Goal: Find specific page/section: Find specific page/section

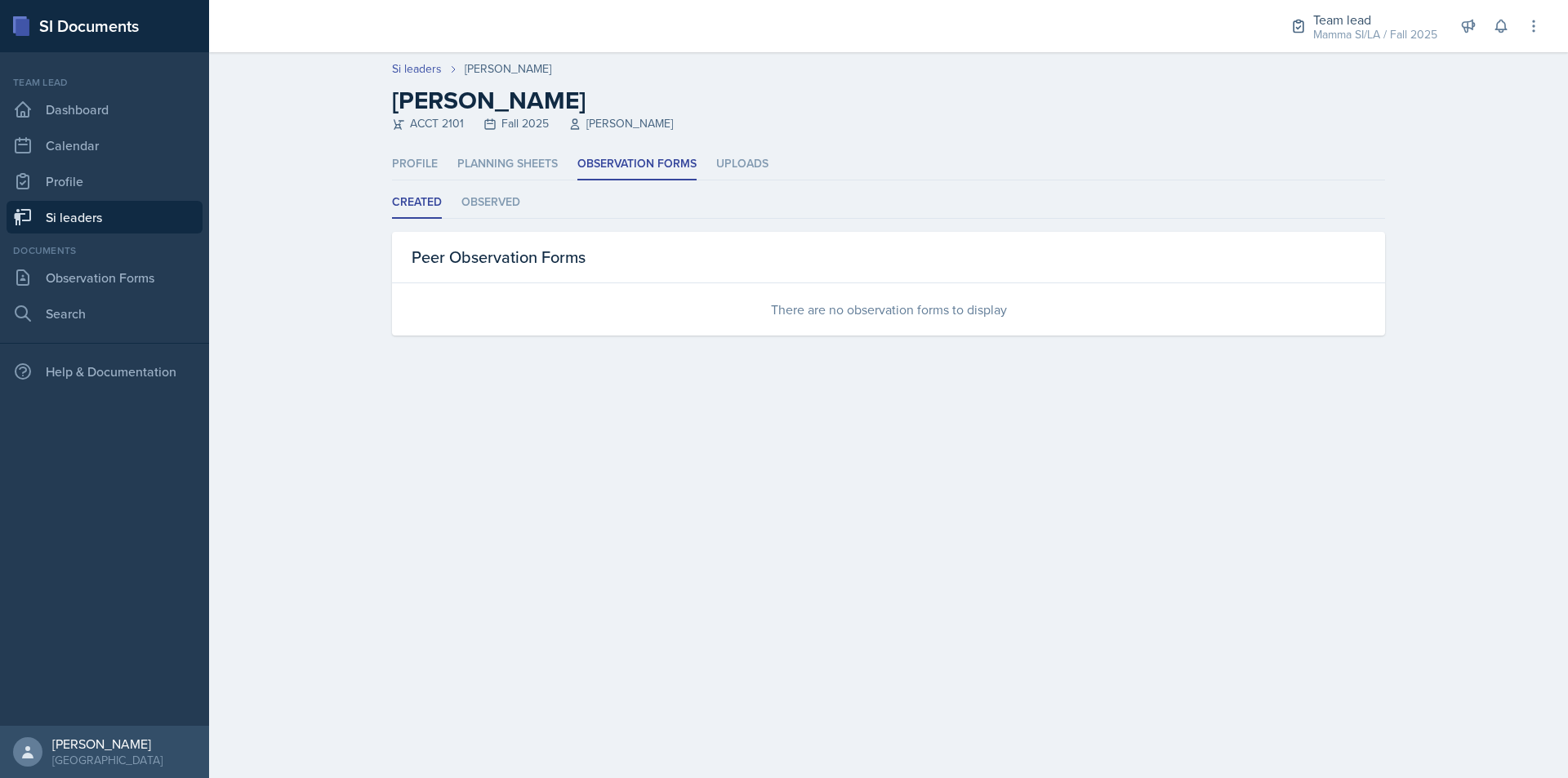
click at [84, 229] on link "Si leaders" at bounding box center [105, 216] width 196 height 32
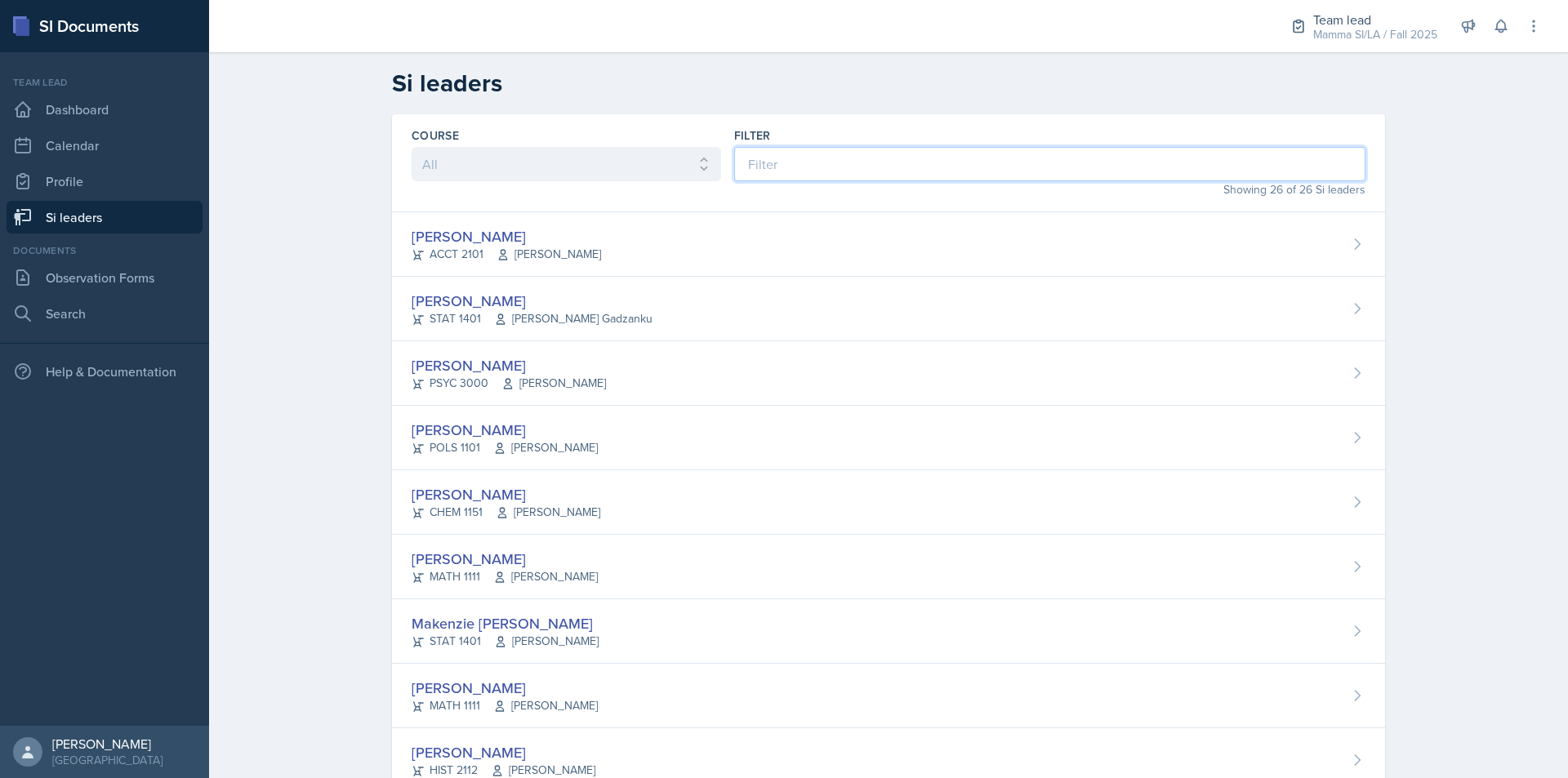
click at [954, 168] on input at bounding box center [1049, 163] width 631 height 34
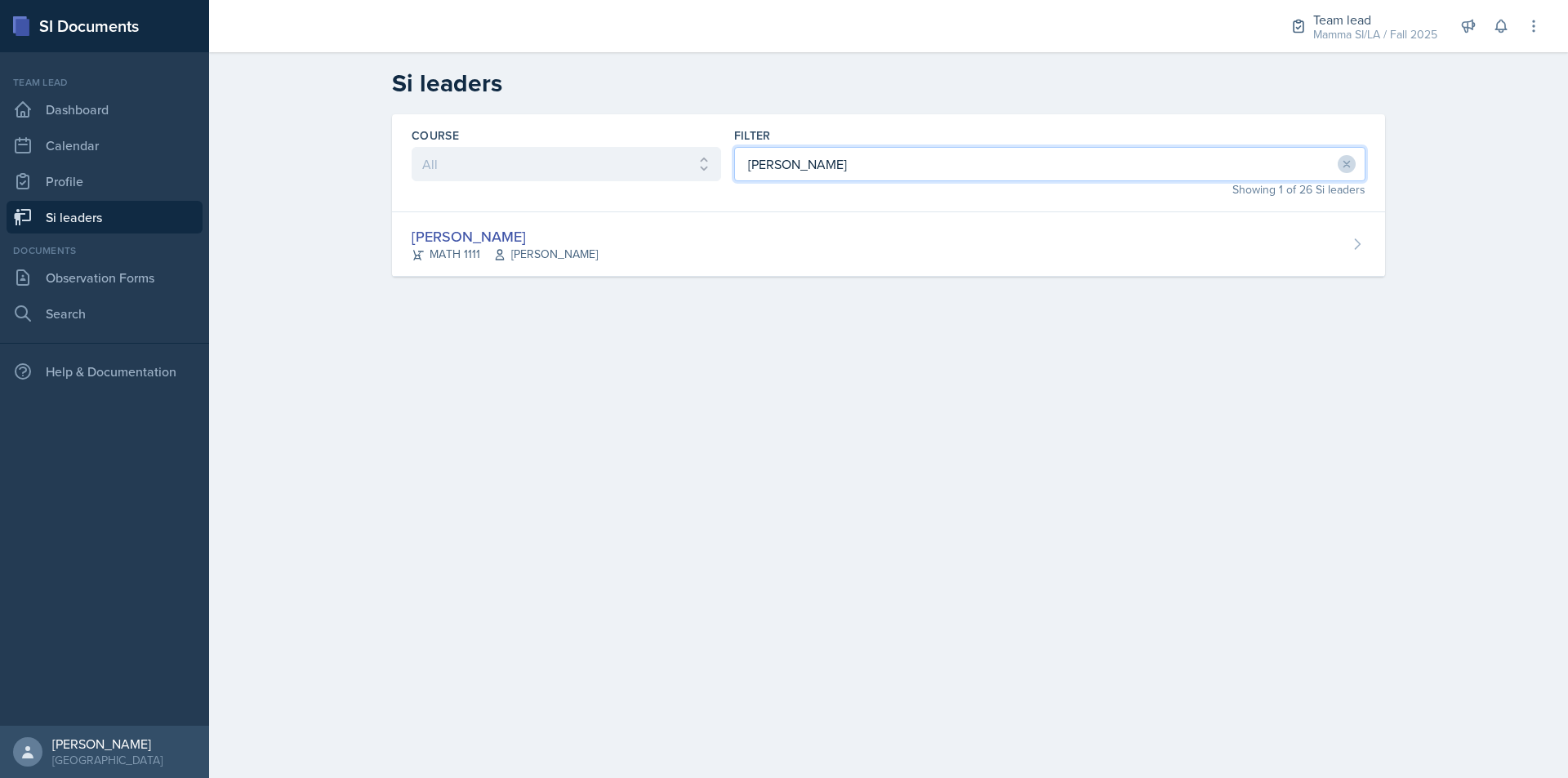
type input "[PERSON_NAME]"
click at [676, 282] on div "Course All ACCT 2101 ACCT 2102 ACCT 4050 ANTH 1102 ANTH 3301 ARCH 1000 ARCH 100…" at bounding box center [889, 215] width 1045 height 202
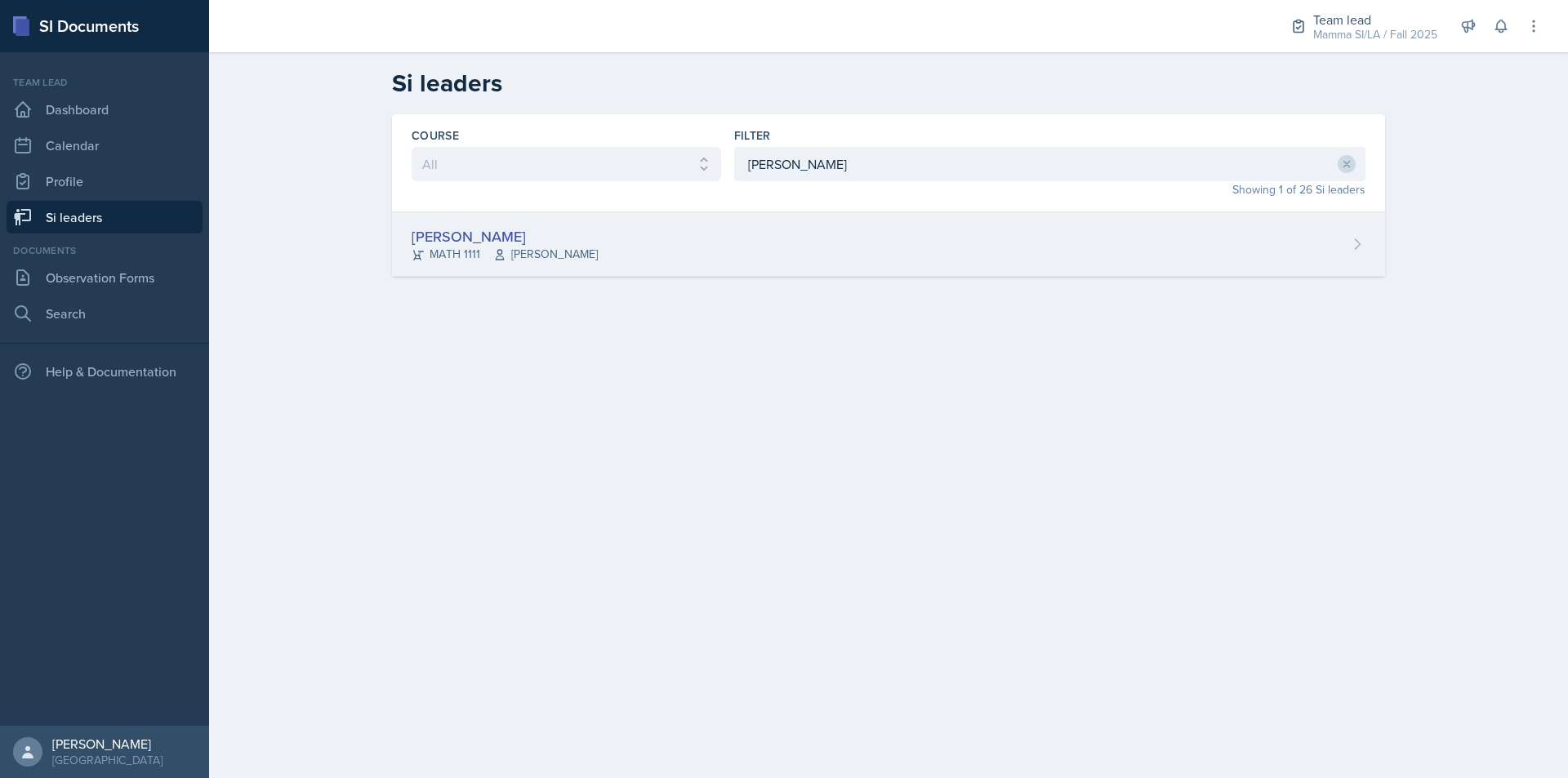
click at [694, 259] on div "[PERSON_NAME] MATH 1111 [PERSON_NAME]" at bounding box center [888, 245] width 993 height 65
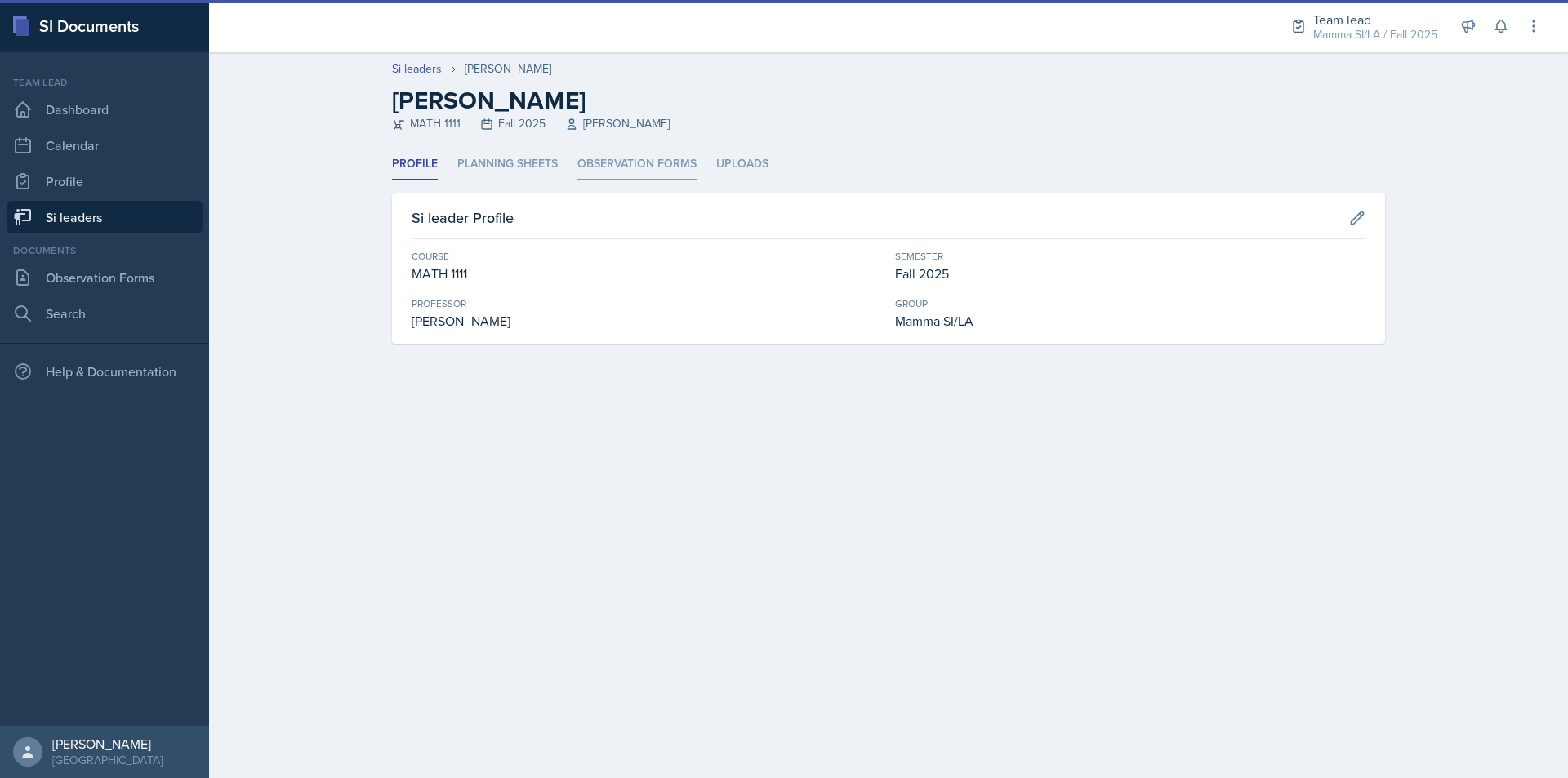
click at [661, 171] on li "Observation Forms" at bounding box center [637, 164] width 119 height 32
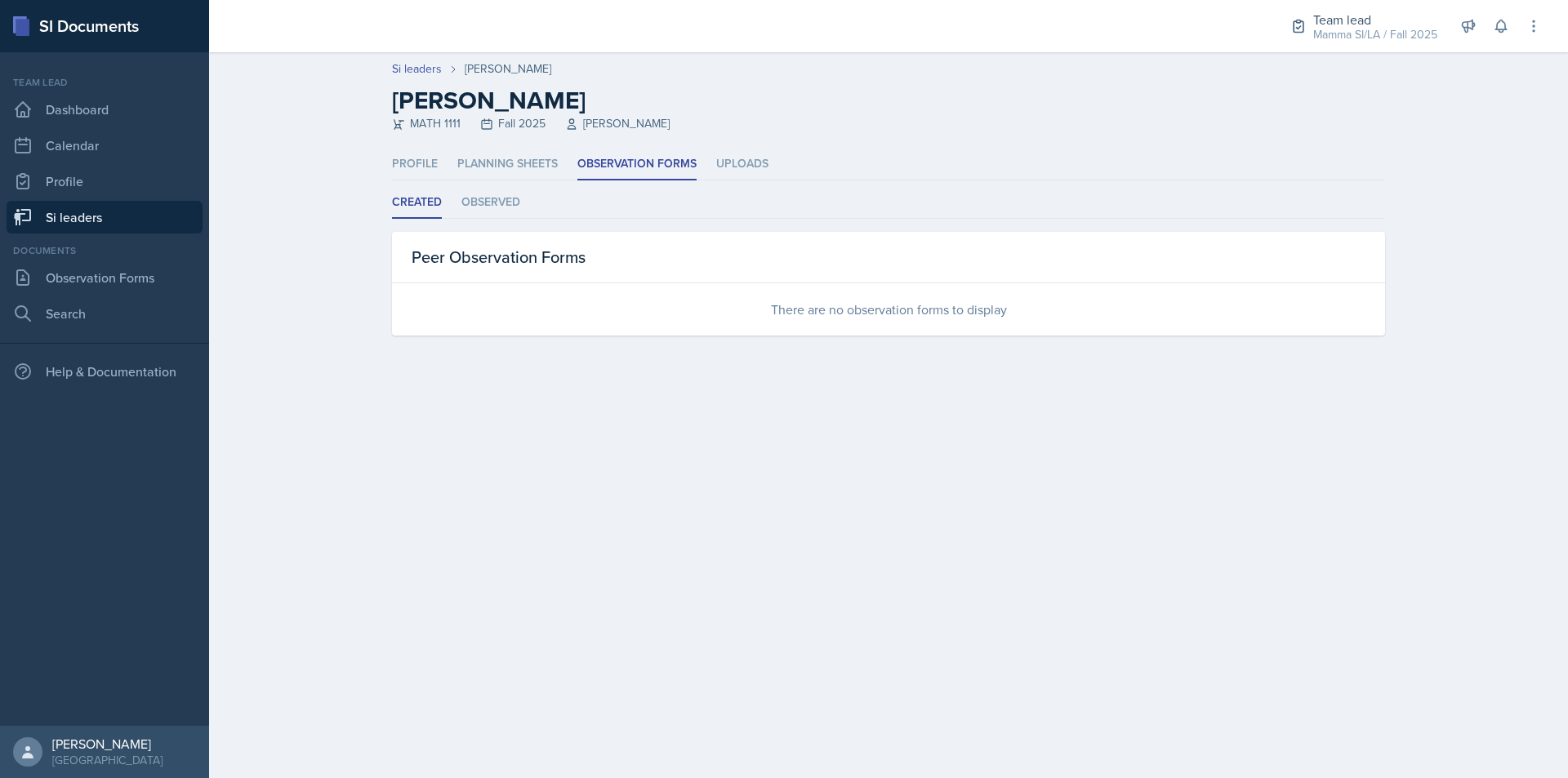
click at [173, 226] on link "Si leaders" at bounding box center [105, 216] width 196 height 32
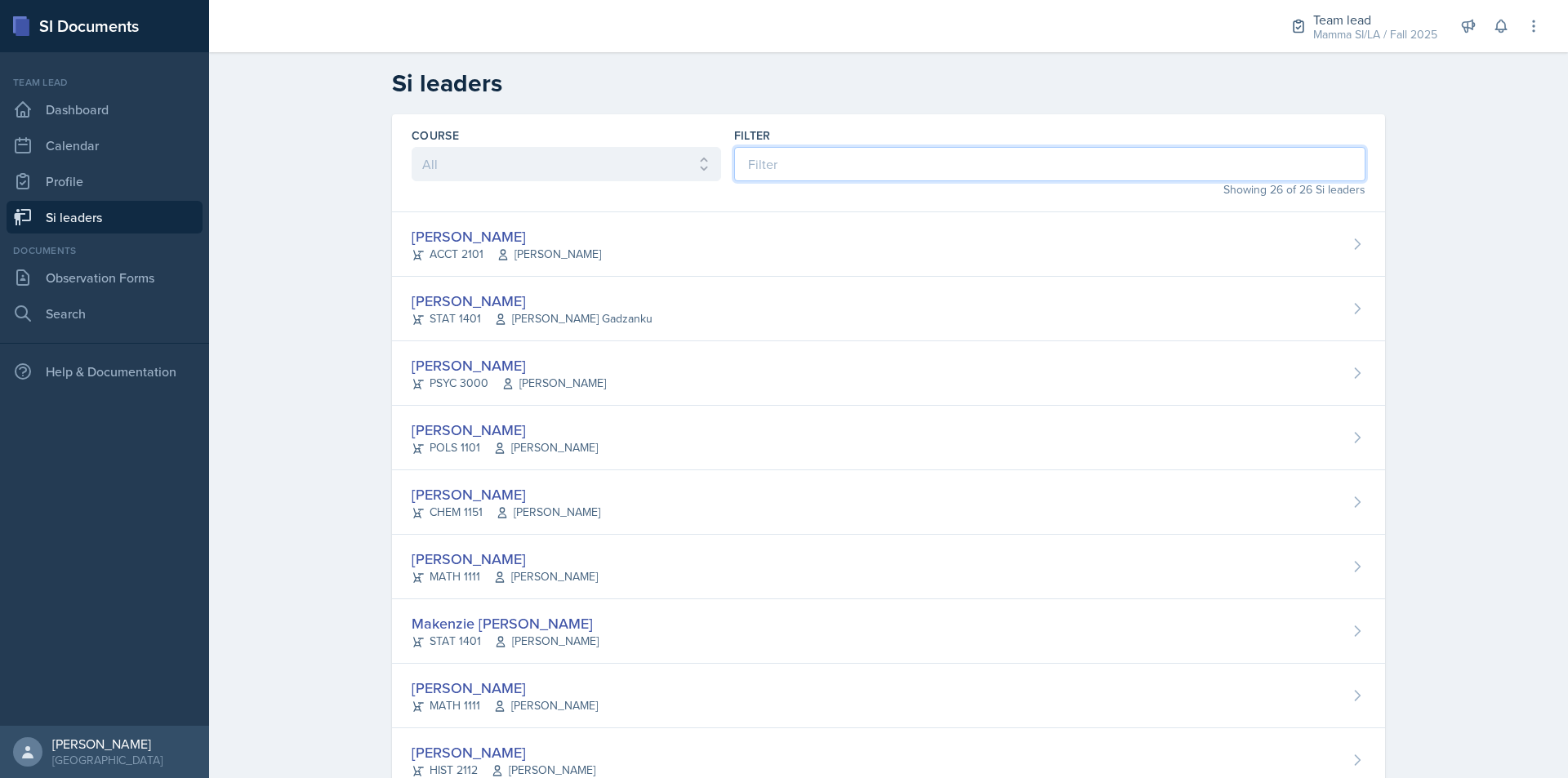
click at [849, 173] on input at bounding box center [1049, 163] width 631 height 34
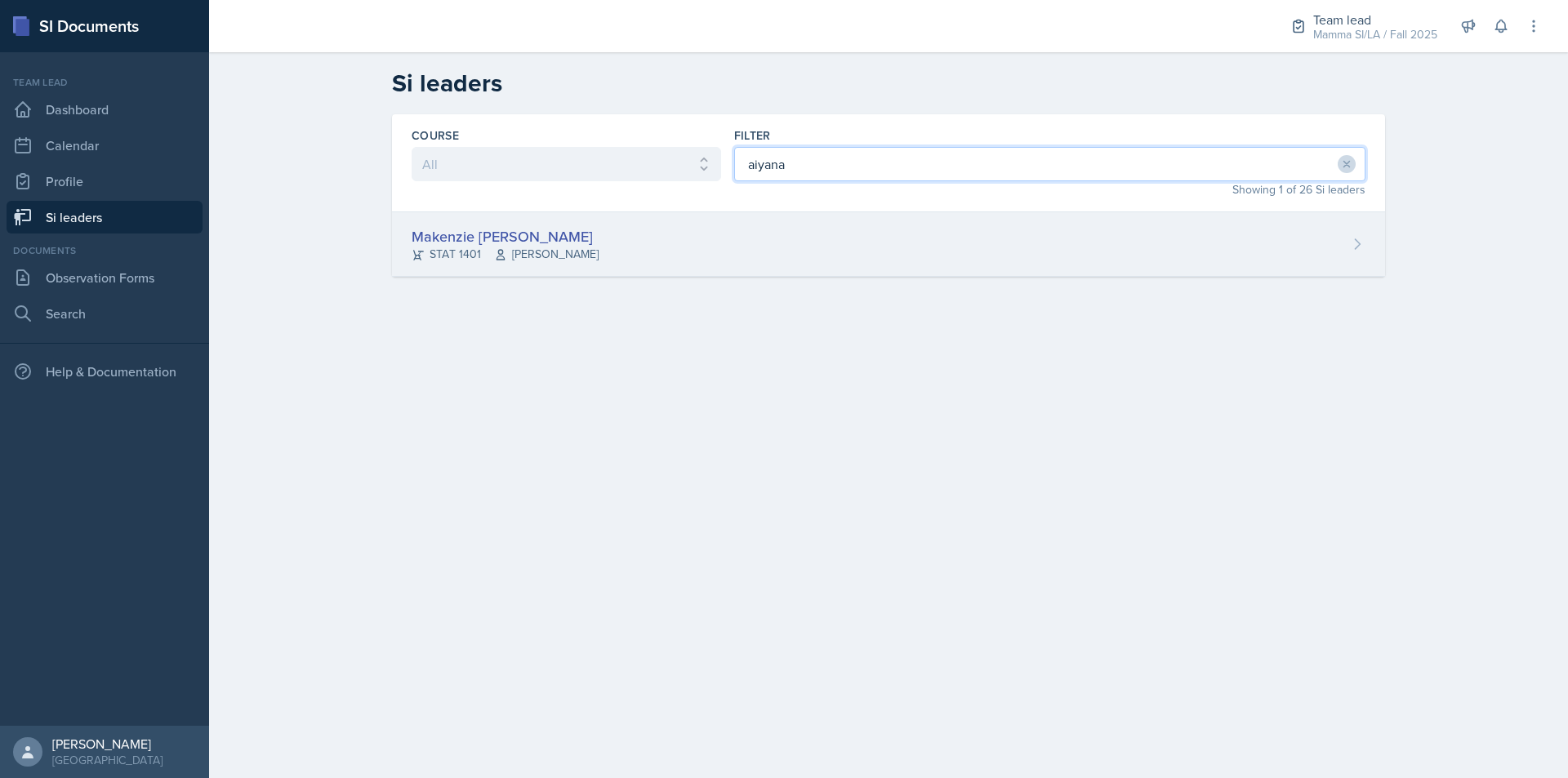
type input "aiyana"
click at [913, 261] on div "Makenzie [PERSON_NAME] STAT 1401 [PERSON_NAME]" at bounding box center [888, 245] width 993 height 65
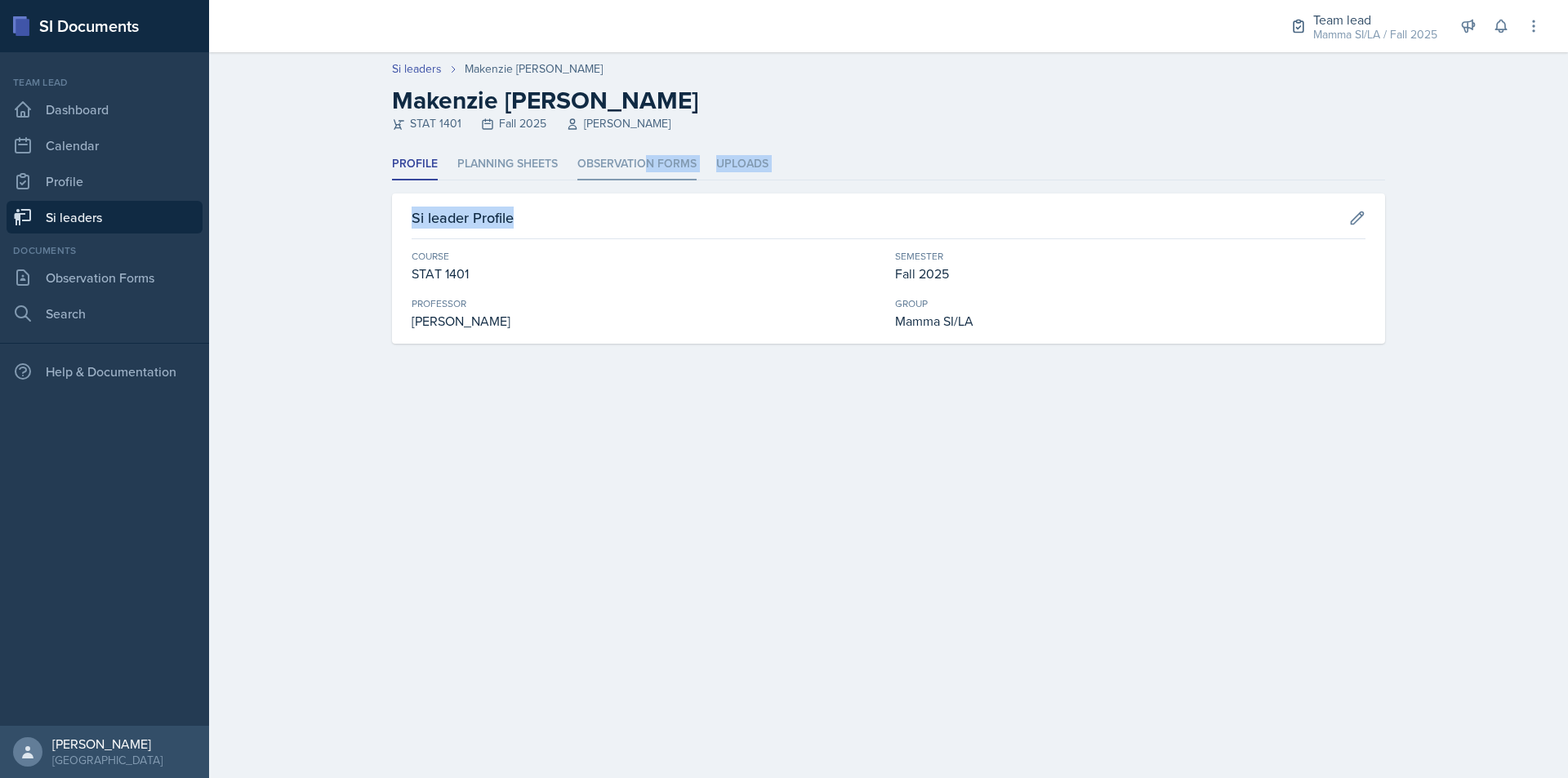
click at [645, 179] on div "Profile Planning Sheets Observation Forms Uploads Profile Planning Sheets Obser…" at bounding box center [888, 246] width 993 height 195
click at [645, 169] on li "Observation Forms" at bounding box center [637, 164] width 119 height 32
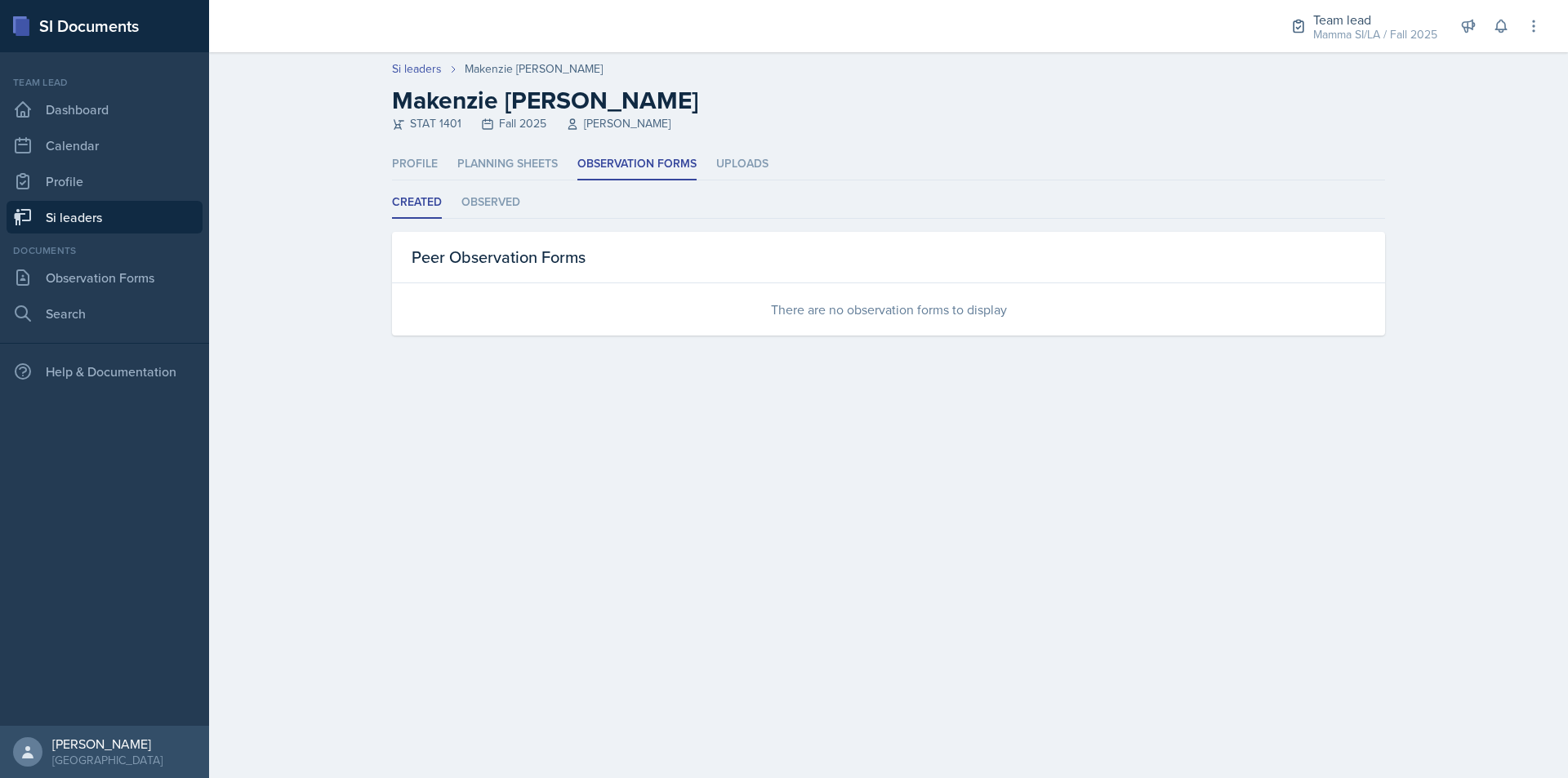
click at [113, 222] on link "Si leaders" at bounding box center [105, 216] width 196 height 32
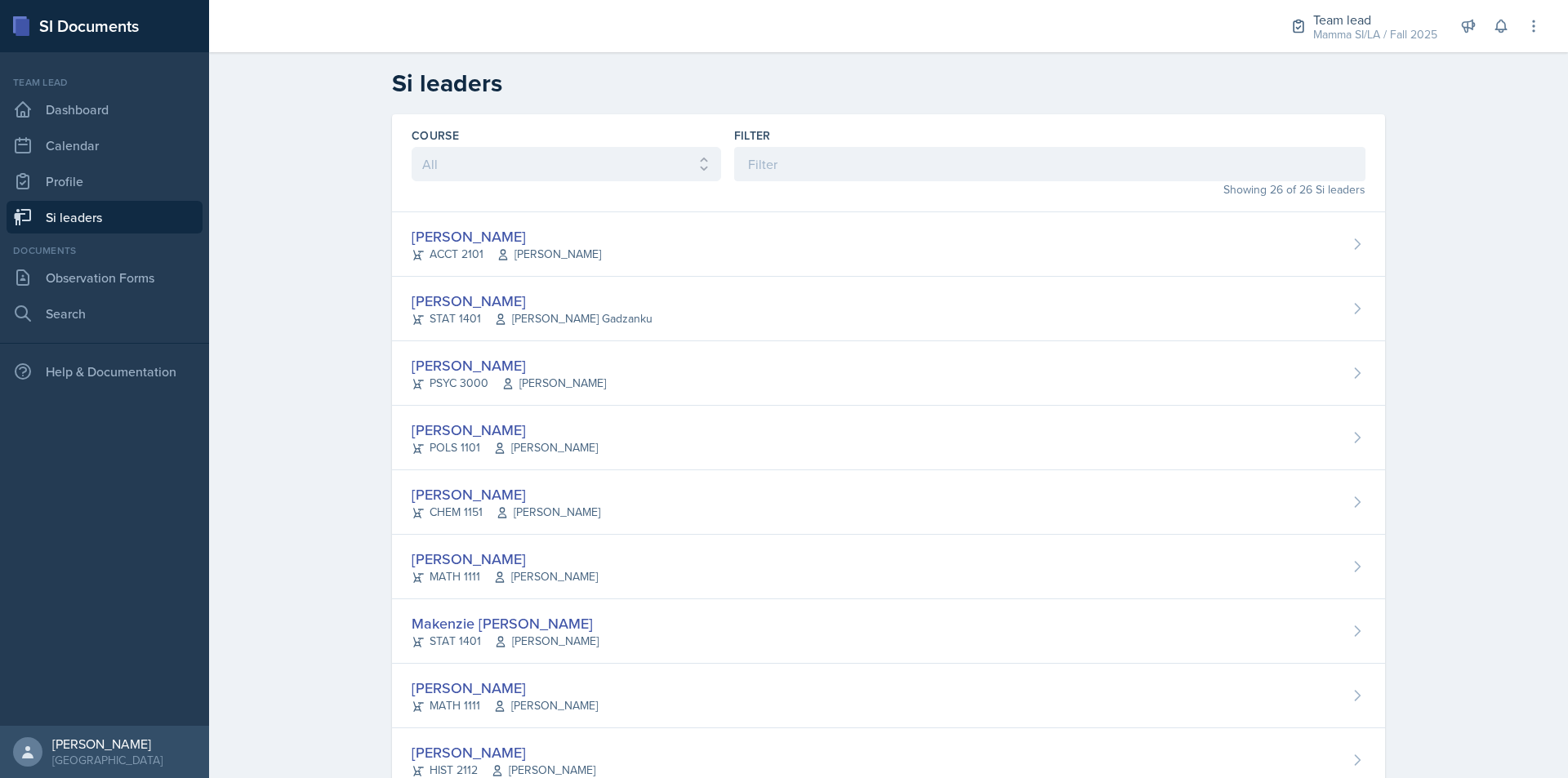
click at [946, 189] on div "Showing 26 of 26 Si leaders" at bounding box center [1049, 189] width 631 height 17
click at [954, 174] on input at bounding box center [1049, 163] width 631 height 34
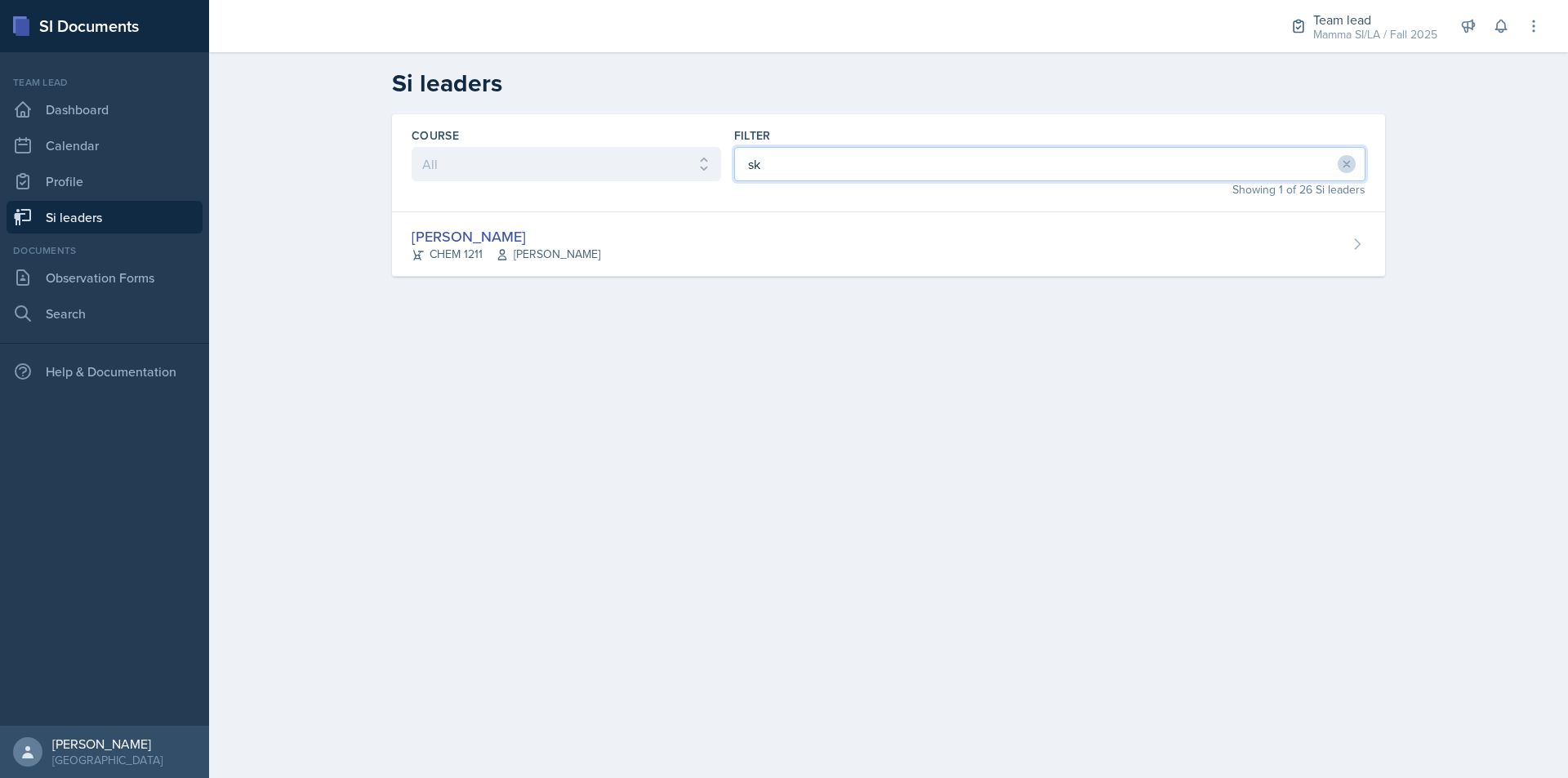
type input "s"
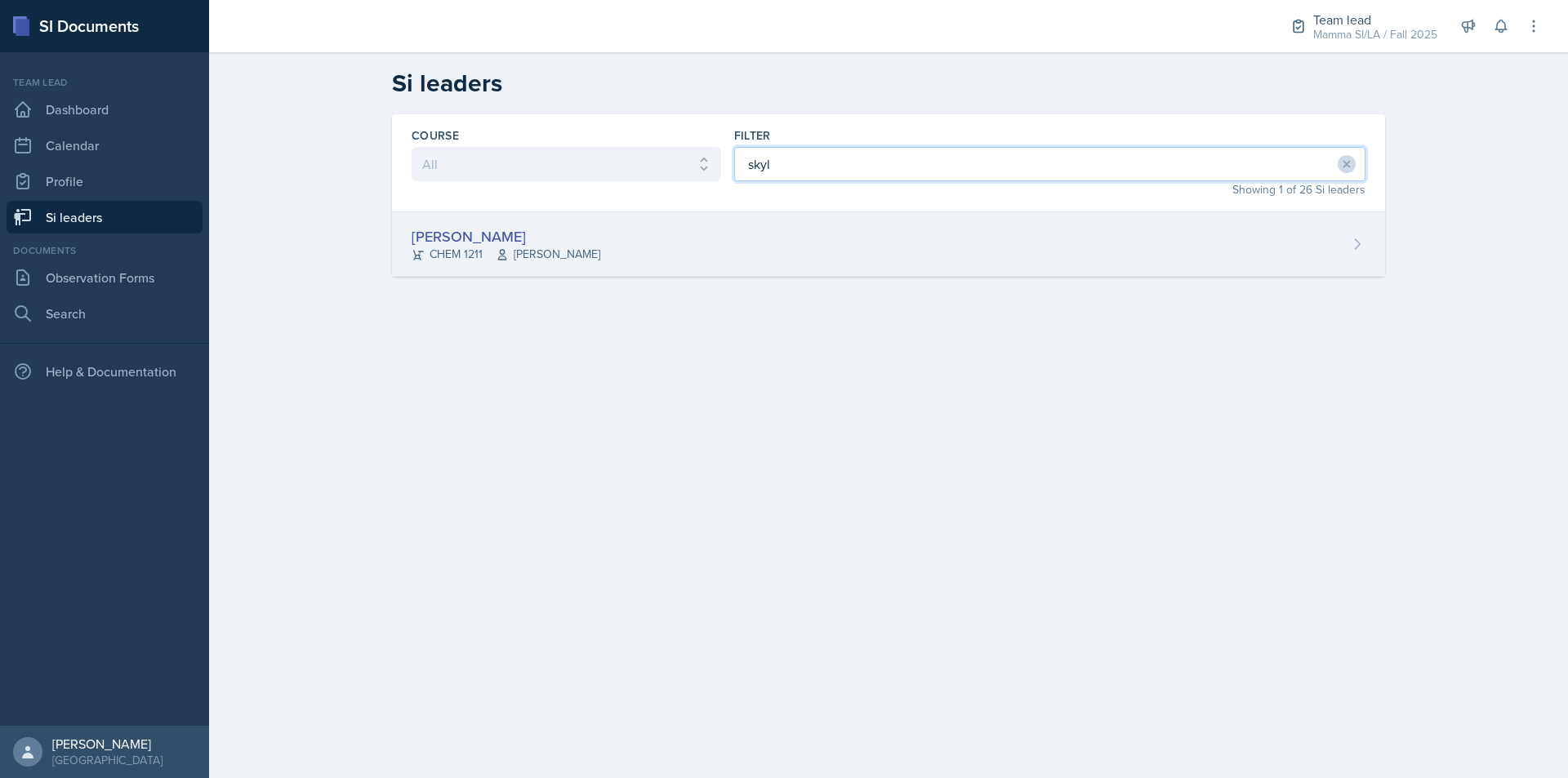
type input "skyl"
click at [918, 247] on div "[PERSON_NAME] CHEM 1211 [PERSON_NAME]" at bounding box center [888, 245] width 993 height 65
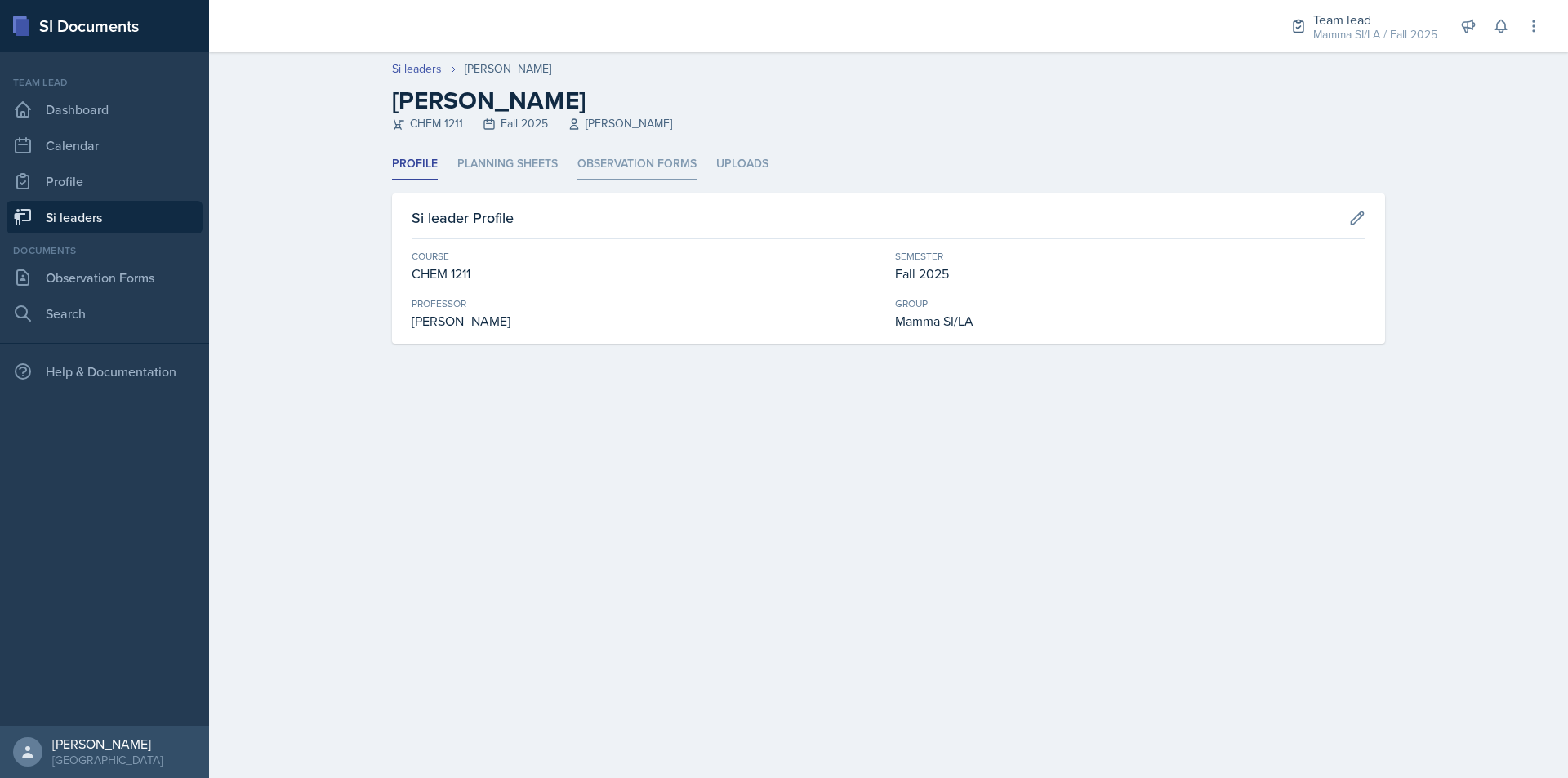
click at [656, 163] on li "Observation Forms" at bounding box center [637, 164] width 119 height 32
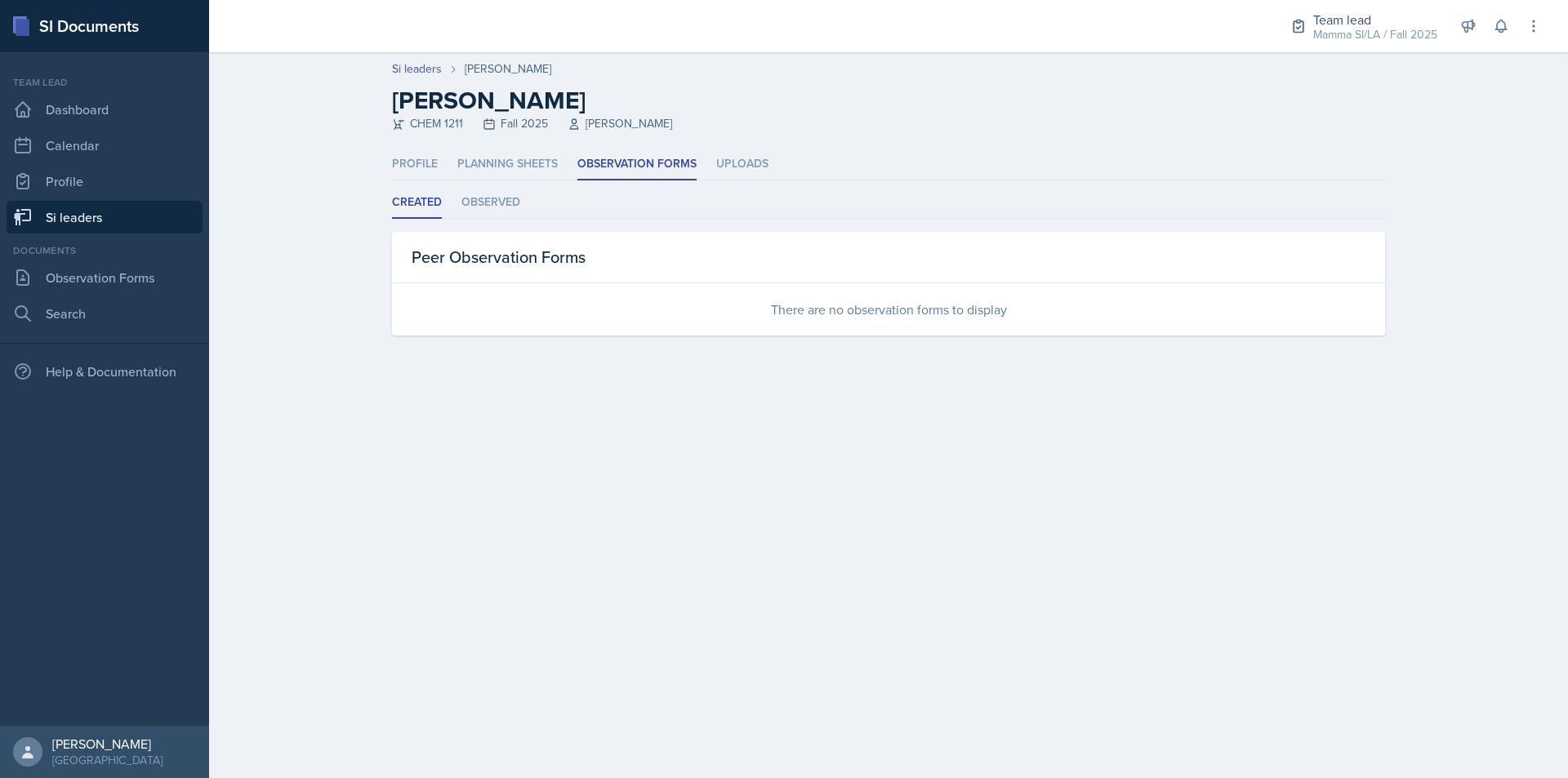
click at [126, 216] on link "Si leaders" at bounding box center [105, 216] width 196 height 32
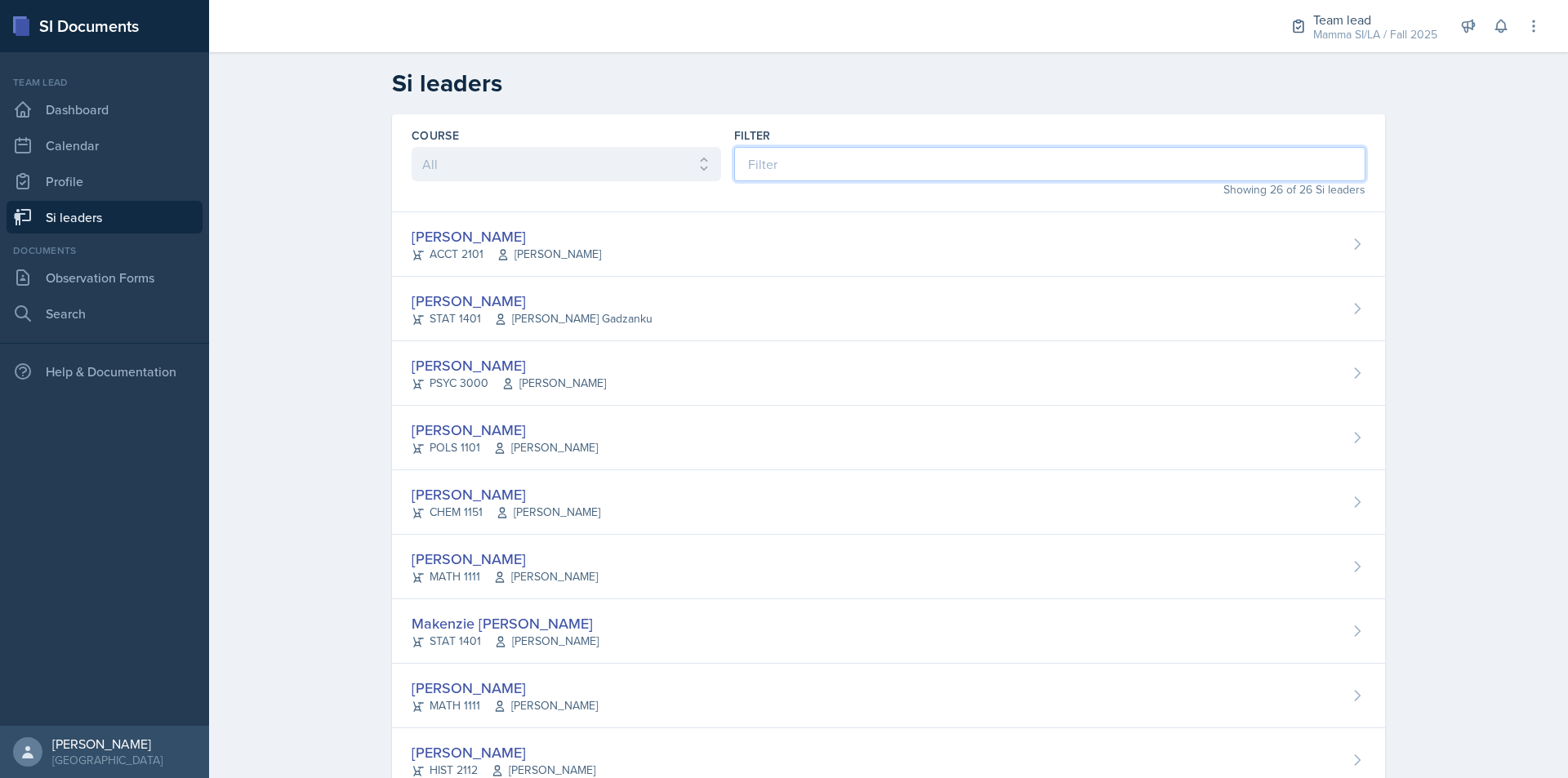
click at [865, 178] on input at bounding box center [1049, 163] width 631 height 34
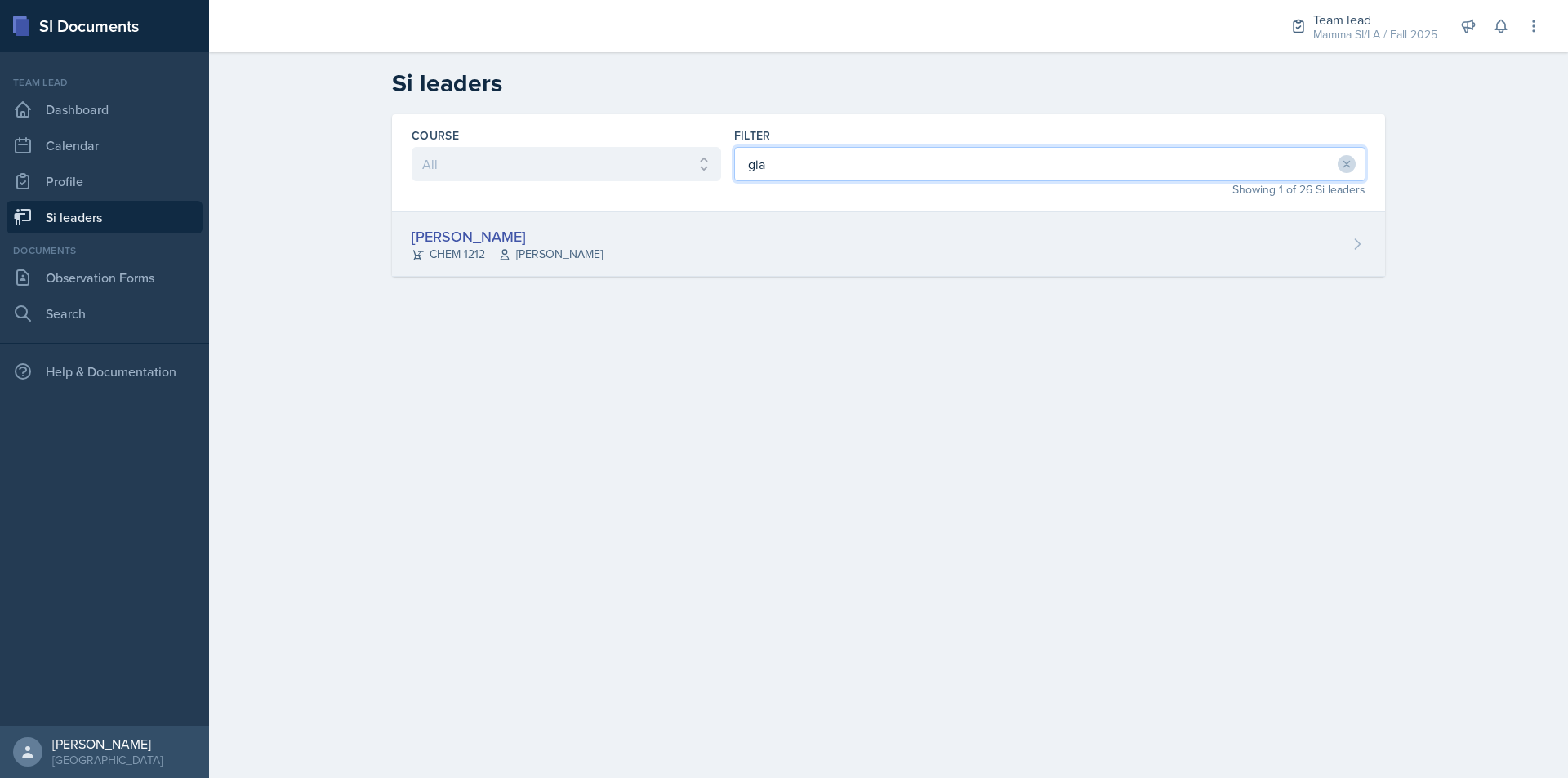
type input "gia"
click at [923, 229] on div "[PERSON_NAME] CHEM 1212 [PERSON_NAME]" at bounding box center [888, 245] width 993 height 65
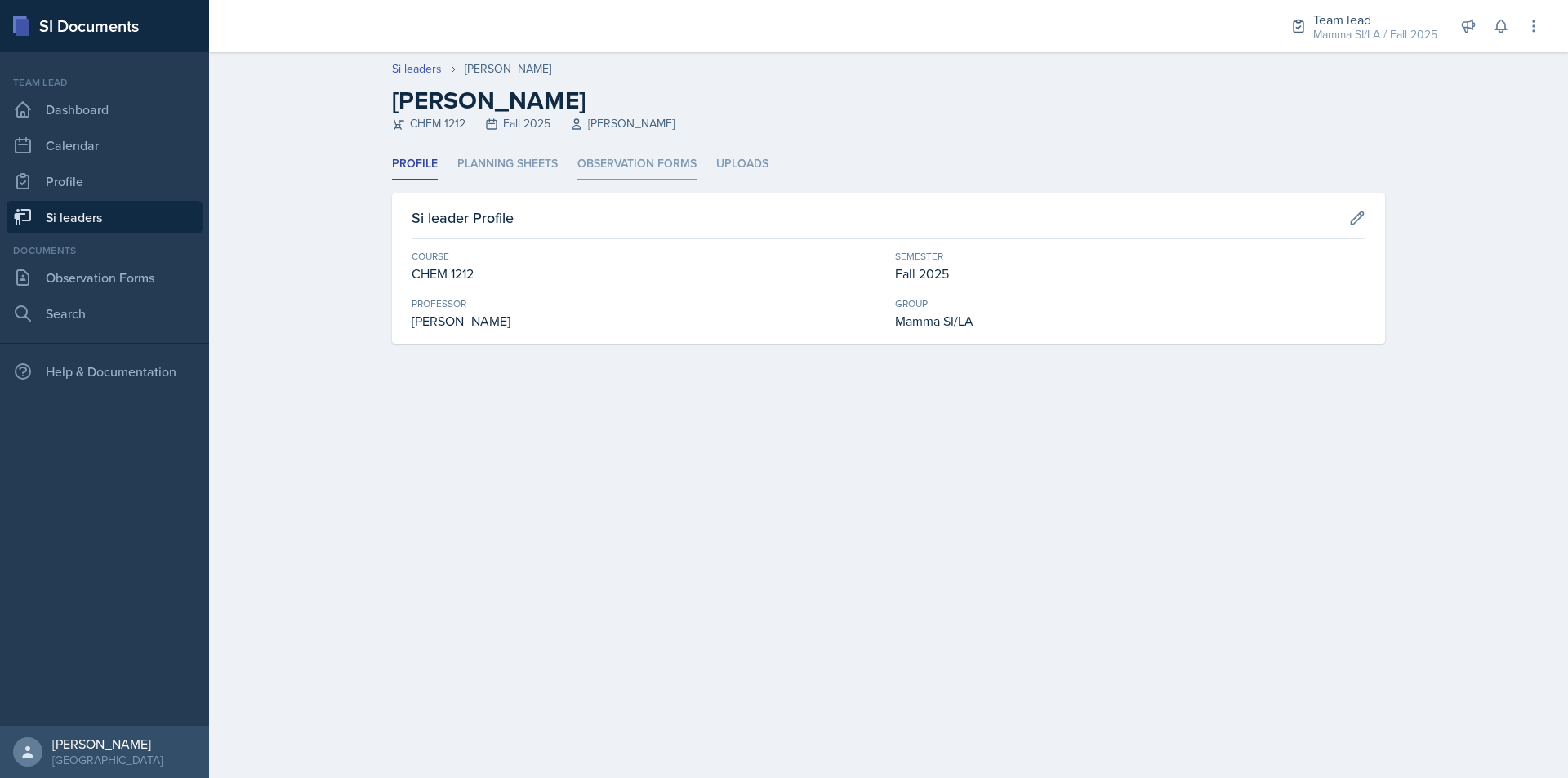
click at [650, 163] on li "Observation Forms" at bounding box center [637, 164] width 119 height 32
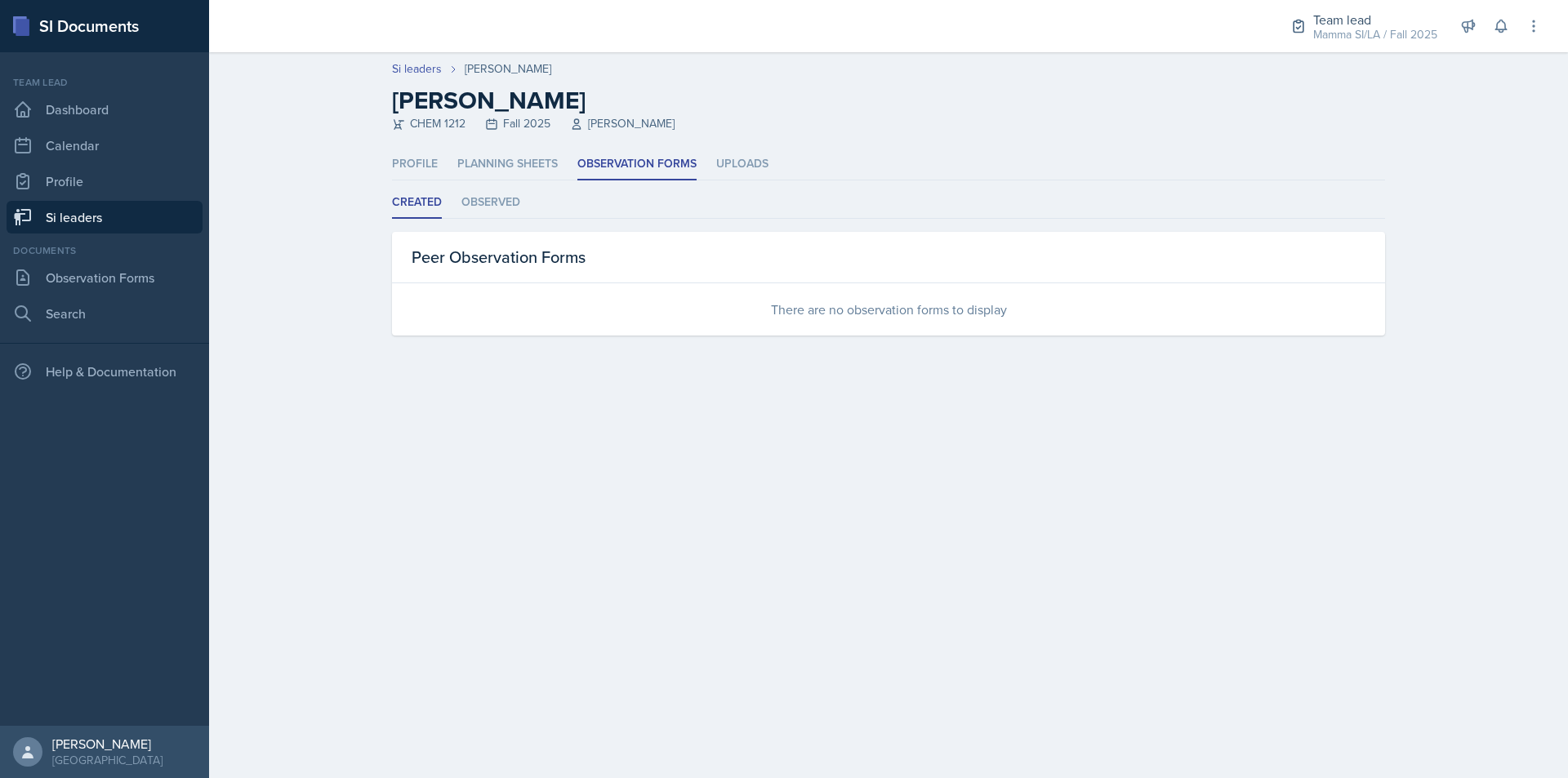
click at [144, 221] on link "Si leaders" at bounding box center [105, 216] width 196 height 32
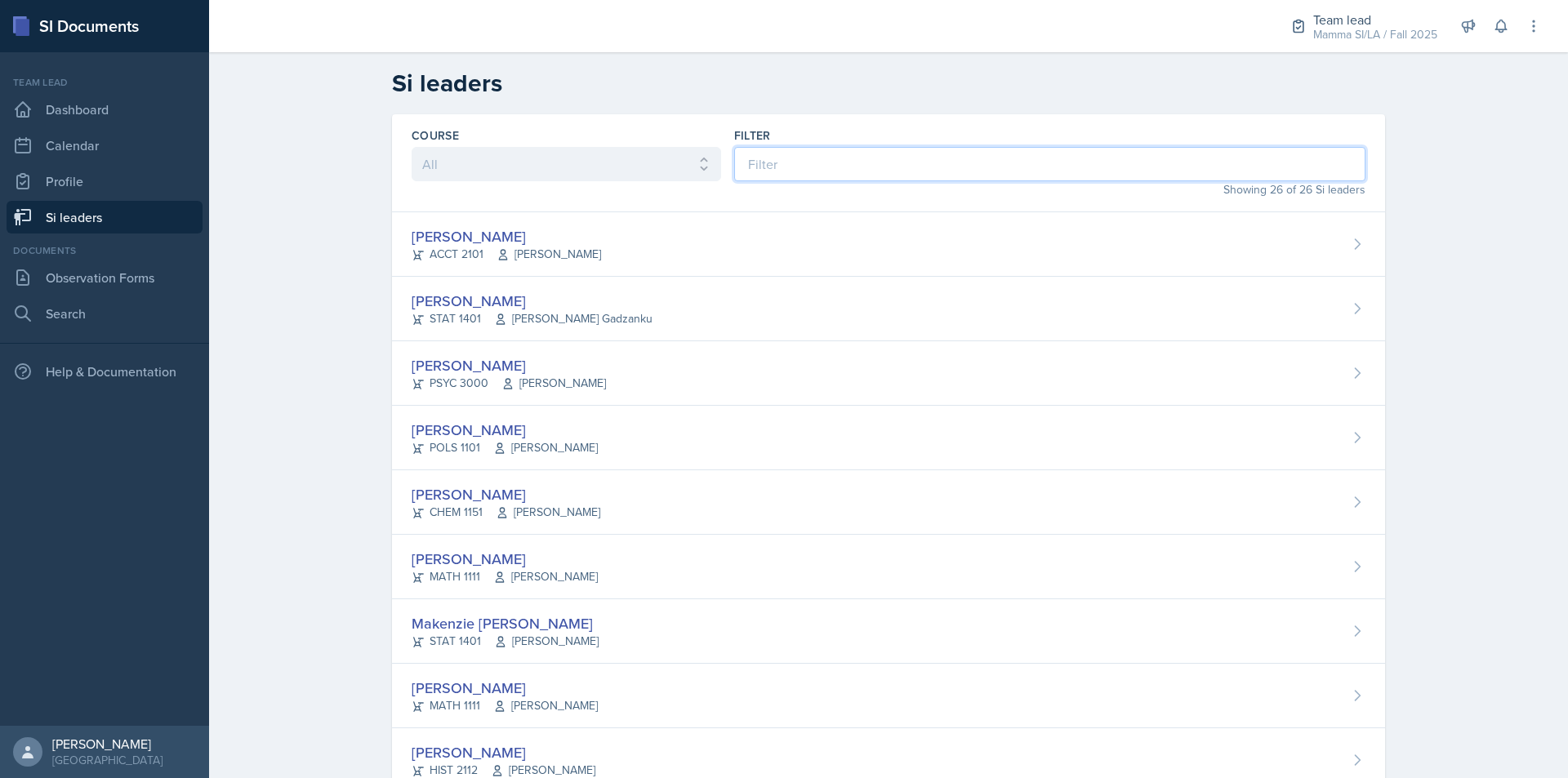
click at [915, 177] on input at bounding box center [1049, 163] width 631 height 34
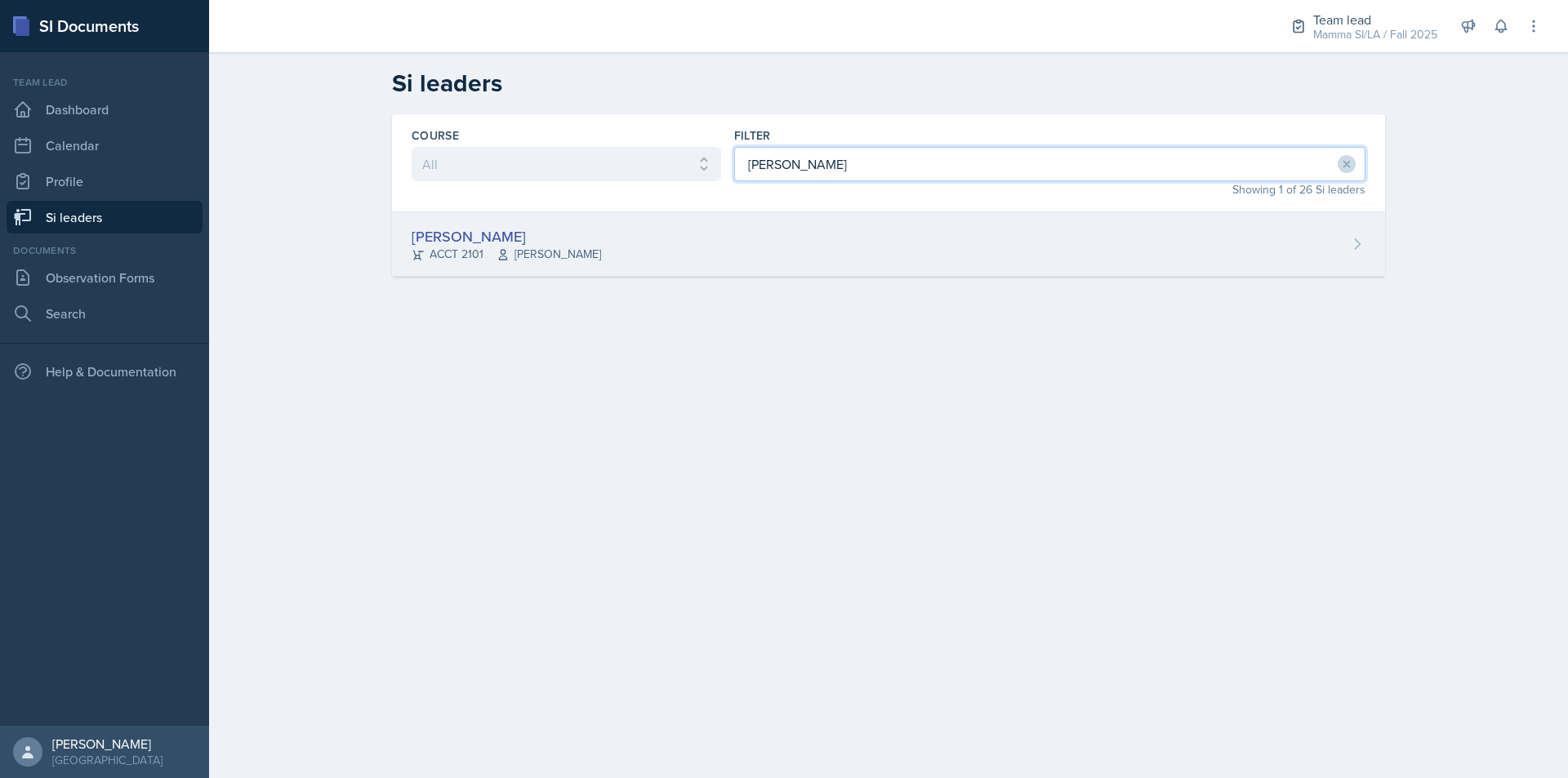
type input "[PERSON_NAME]"
click at [840, 252] on div "[PERSON_NAME] ACCT 2101 [PERSON_NAME]" at bounding box center [888, 245] width 993 height 65
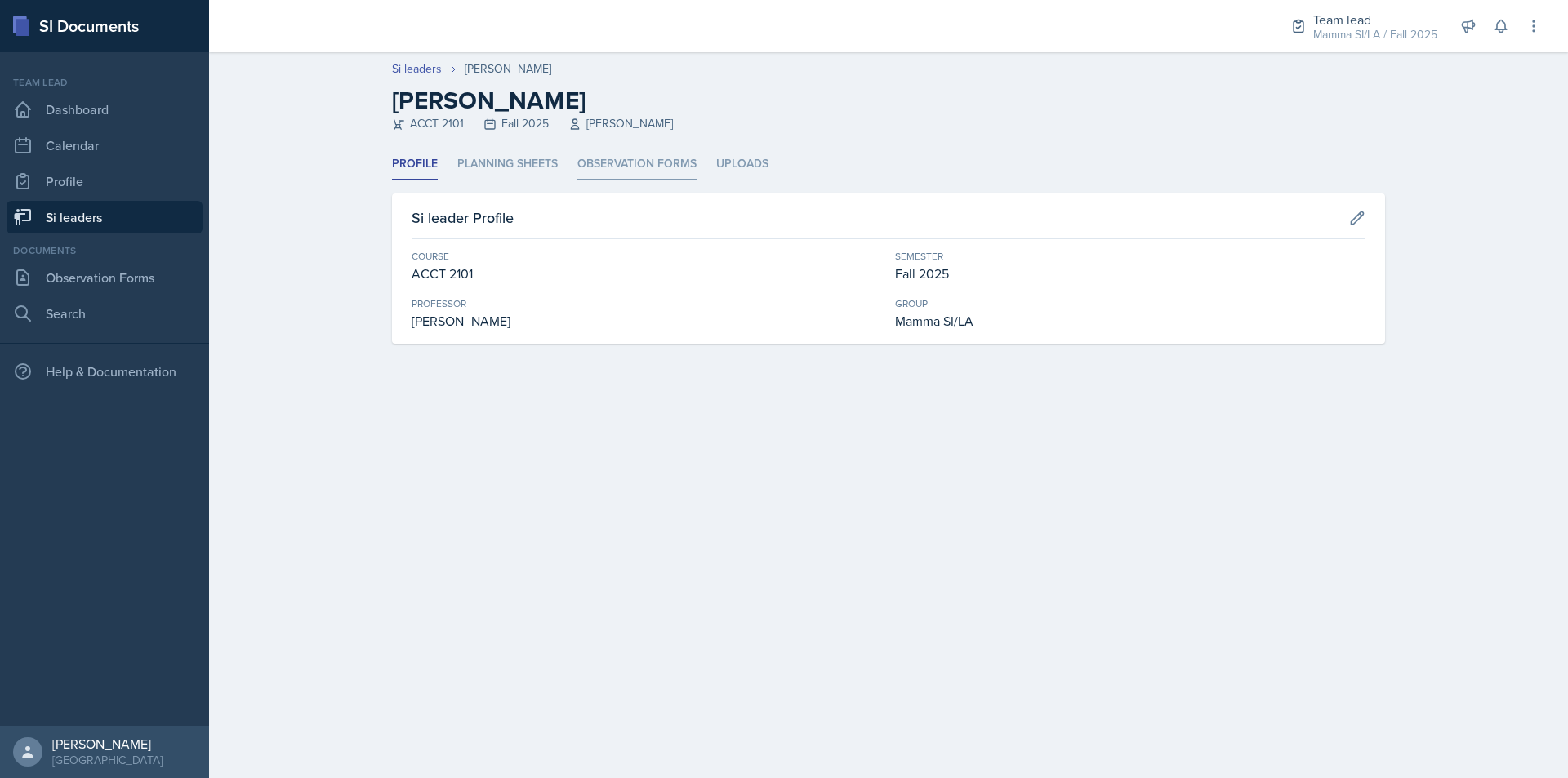
click at [626, 158] on li "Observation Forms" at bounding box center [637, 164] width 119 height 32
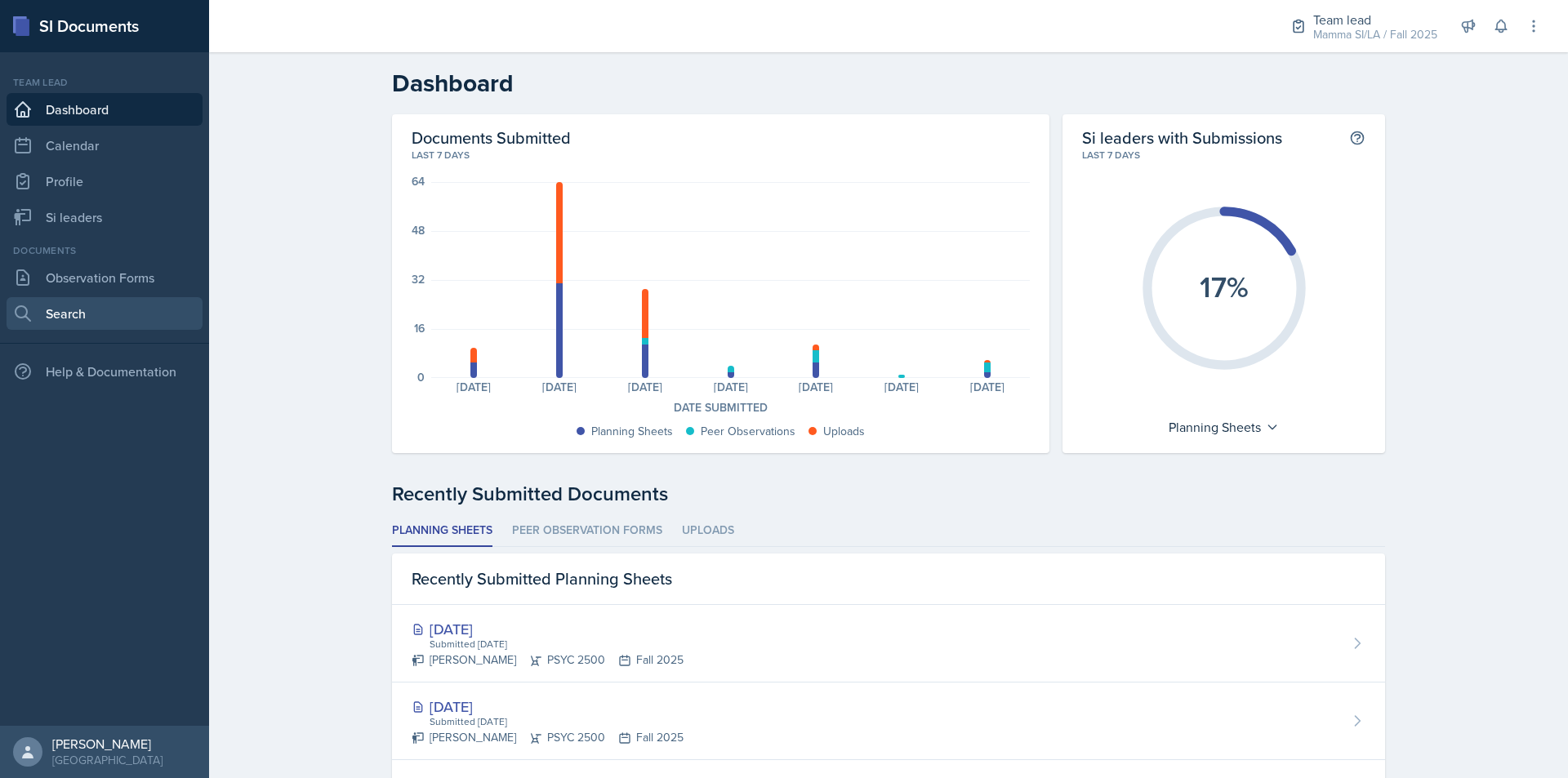
click at [152, 323] on link "Search" at bounding box center [105, 313] width 196 height 32
select select "all"
select select "1"
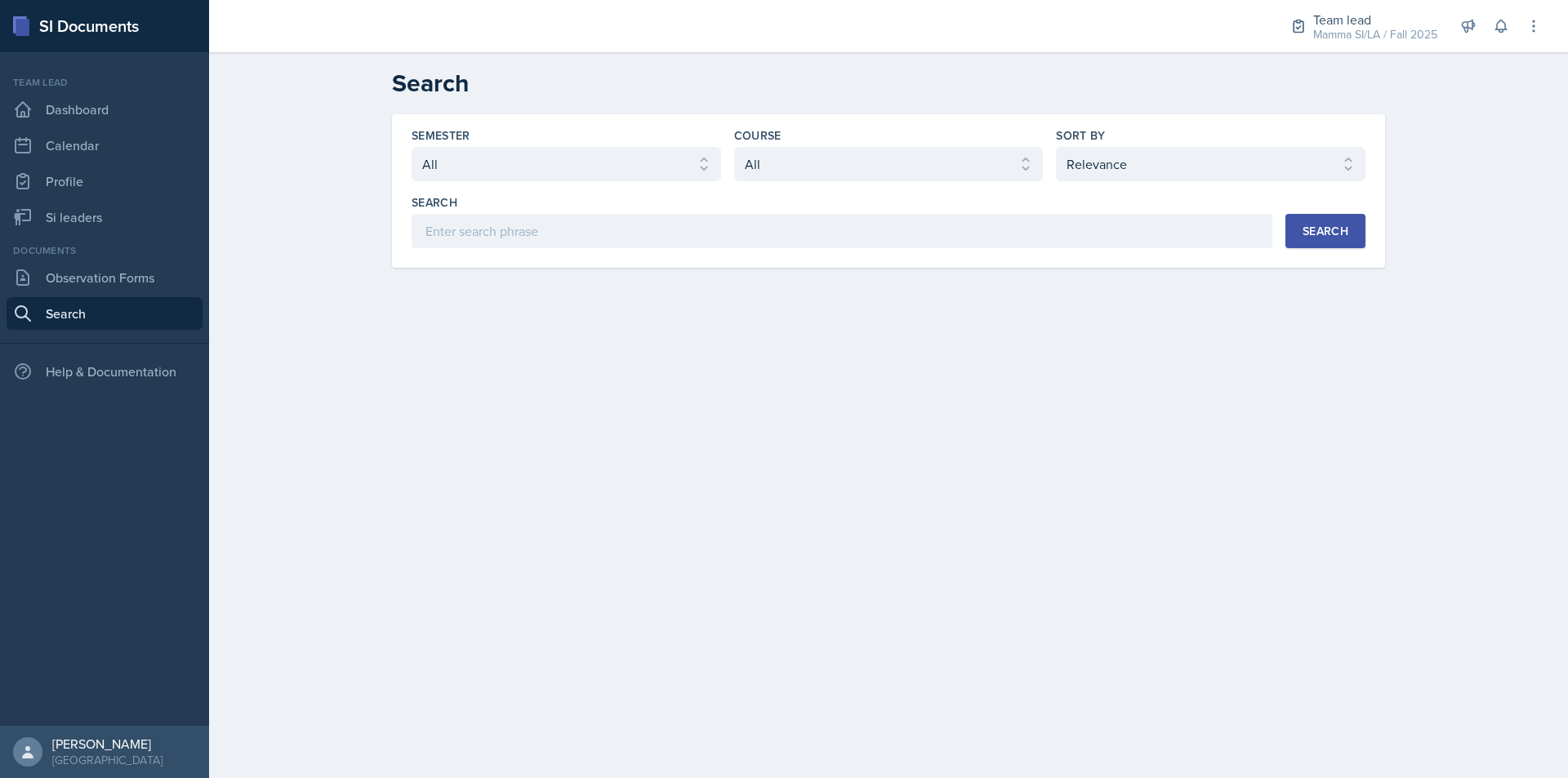
click at [712, 191] on div "Semester Select semester All Fall 2025 Summer 2025 Spring 2025 Fall 2024 Summer…" at bounding box center [888, 188] width 953 height 121
click at [140, 208] on link "Si leaders" at bounding box center [105, 216] width 196 height 32
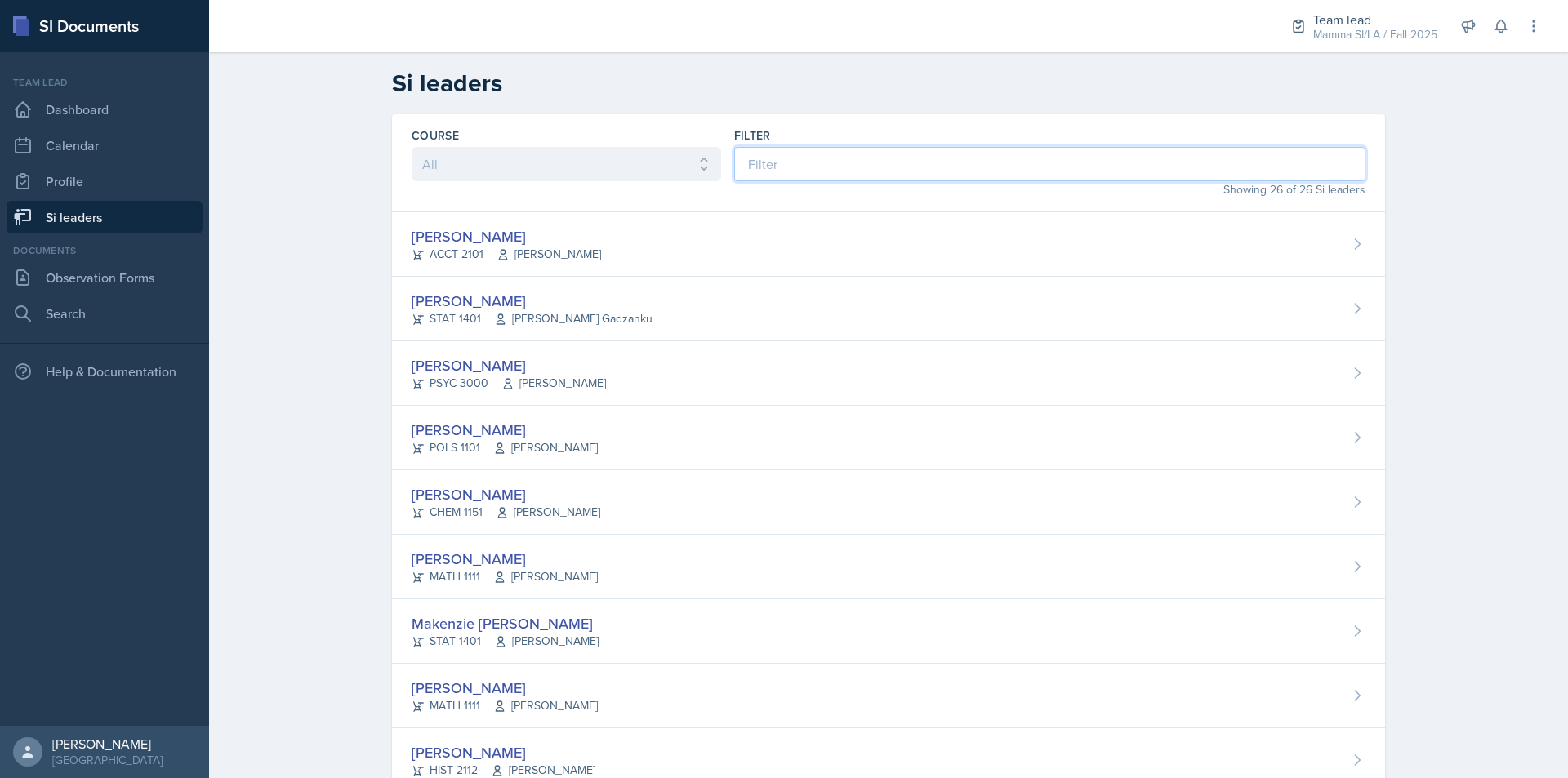
click at [812, 156] on input at bounding box center [1049, 163] width 631 height 34
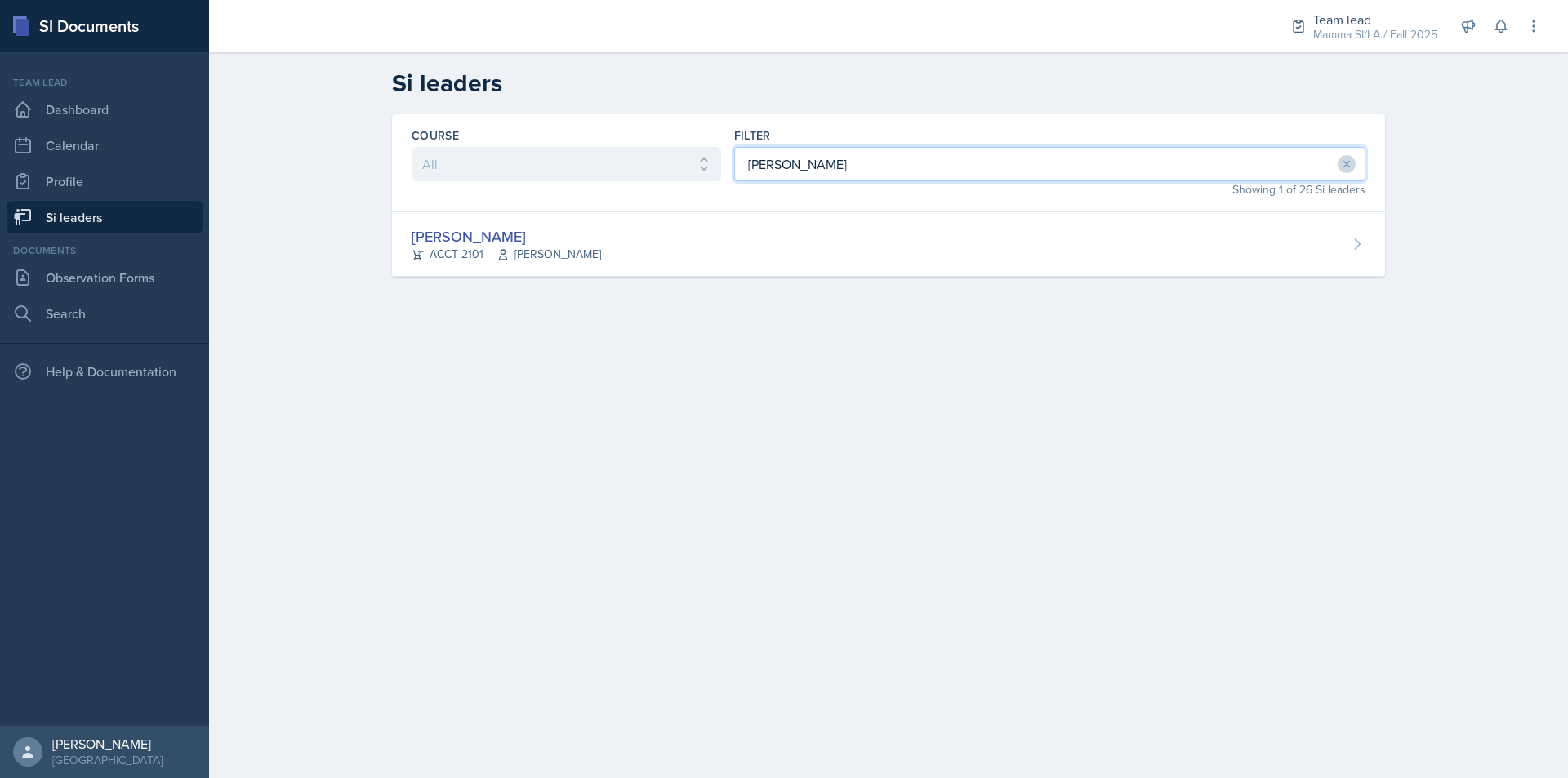
type input "mell"
click at [653, 172] on select "All ACCT 2101 ACCT 2102 ACCT 4050 ANTH 1102 ANTH 3301 ARCH 1000 ARCH 1000 ARCH …" at bounding box center [566, 163] width 309 height 34
click at [897, 306] on div "Course All ACCT 2101 ACCT 2102 ACCT 4050 ANTH 1102 ANTH 3301 ARCH 1000 ARCH 100…" at bounding box center [889, 215] width 1045 height 202
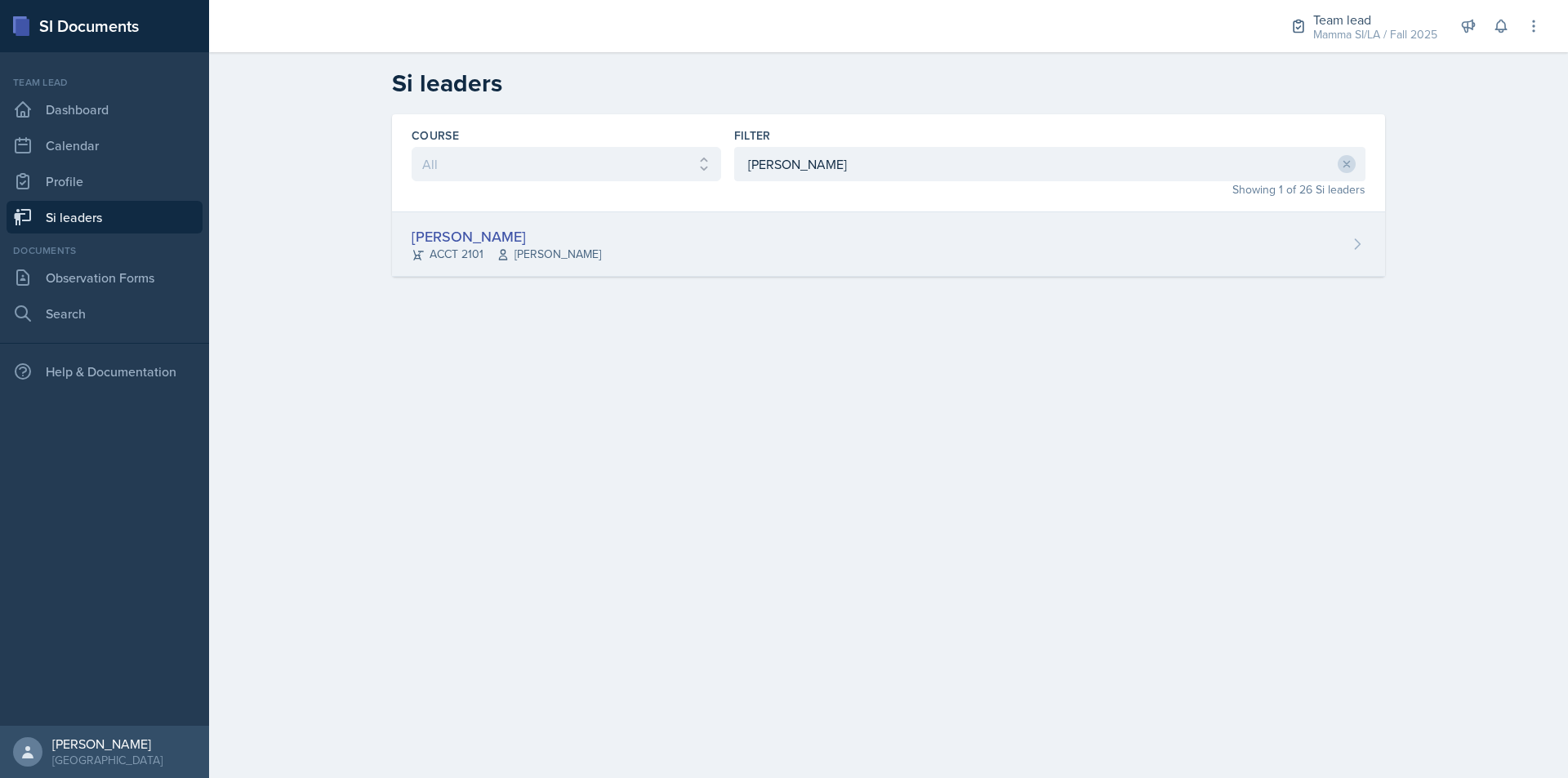
click at [820, 239] on div "[PERSON_NAME] ACCT 2101 [PERSON_NAME]" at bounding box center [888, 245] width 993 height 65
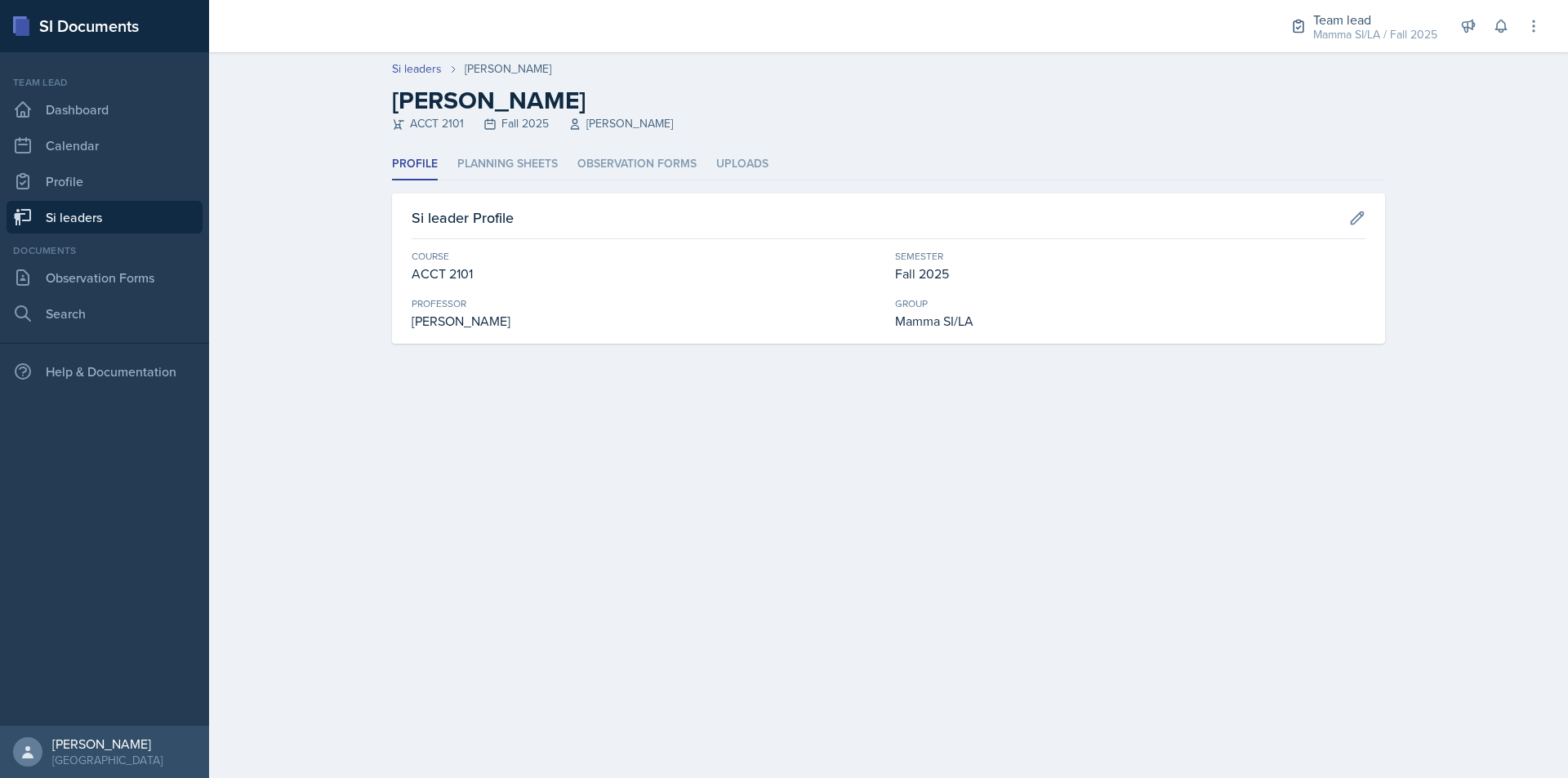
click at [573, 161] on ul "Profile Planning Sheets Observation Forms Uploads" at bounding box center [888, 164] width 993 height 32
click at [597, 161] on li "Observation Forms" at bounding box center [637, 164] width 119 height 32
